Goal: Communication & Community: Connect with others

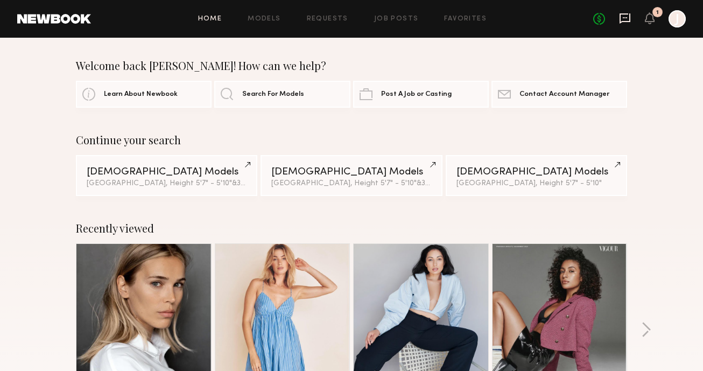
click at [626, 19] on icon at bounding box center [625, 18] width 12 height 12
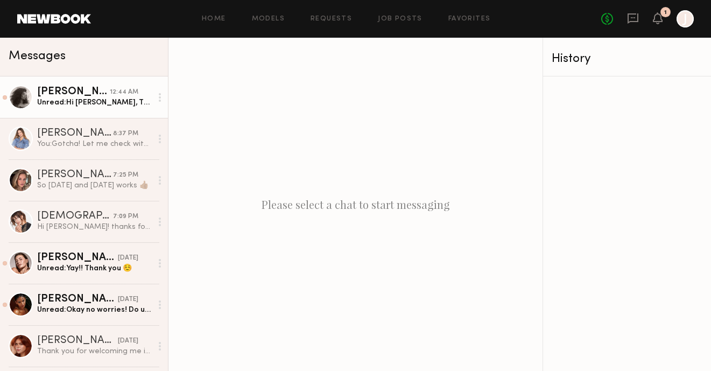
click at [95, 97] on div "[PERSON_NAME]" at bounding box center [73, 92] width 73 height 11
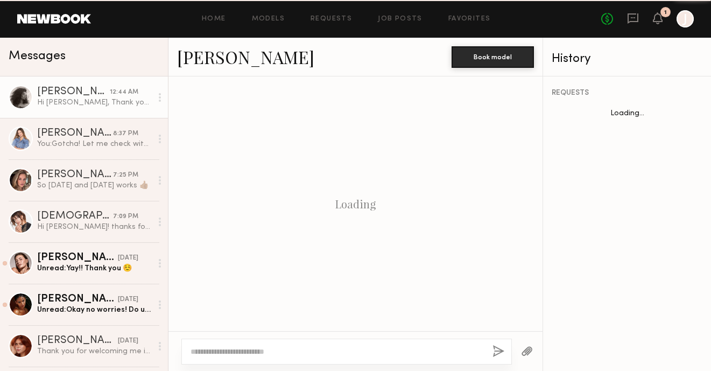
scroll to position [694, 0]
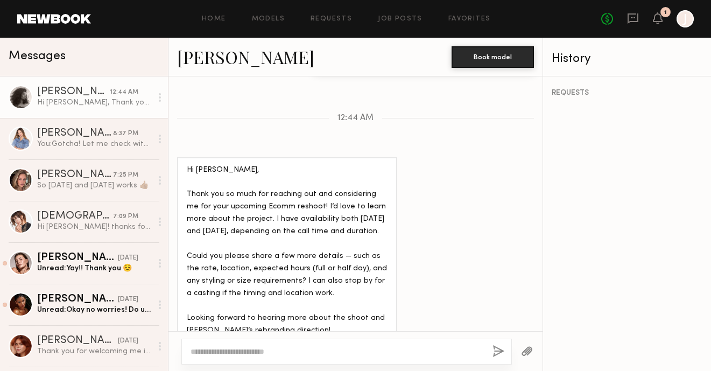
click at [622, 286] on div "REQUESTS" at bounding box center [627, 223] width 168 height 295
